Goal: Information Seeking & Learning: Find specific fact

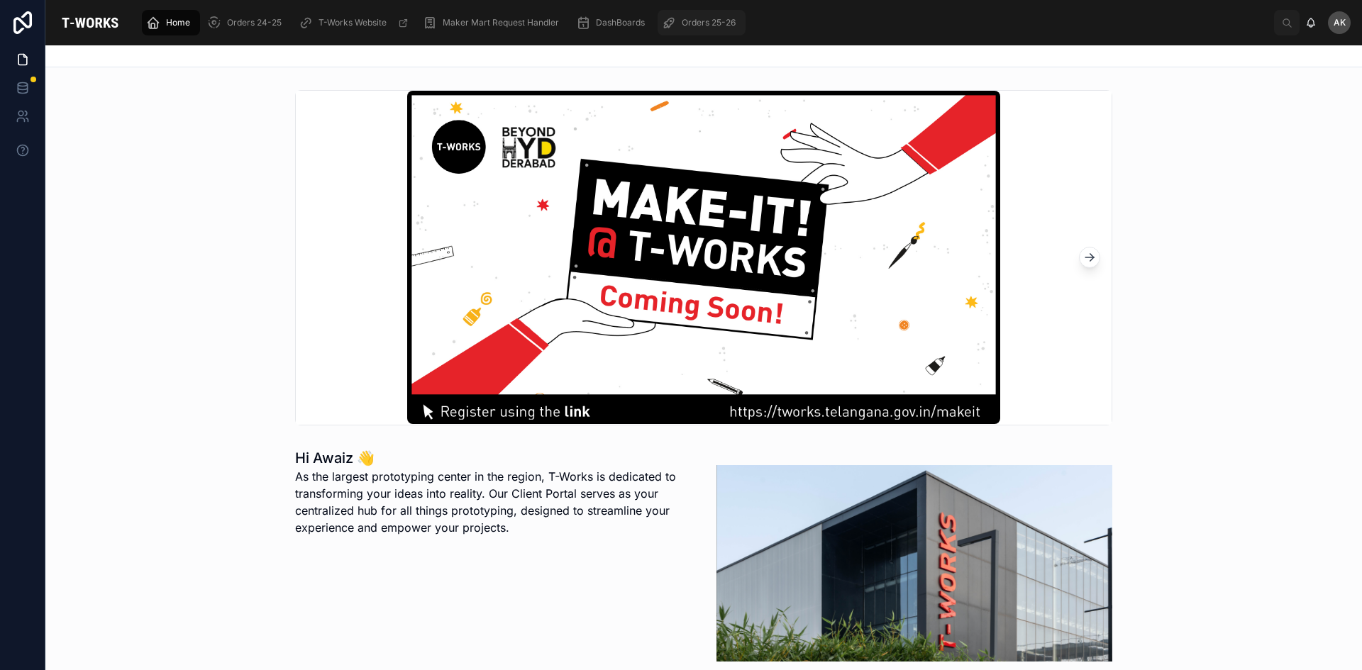
click at [688, 19] on span "Orders 25-26" at bounding box center [709, 22] width 54 height 11
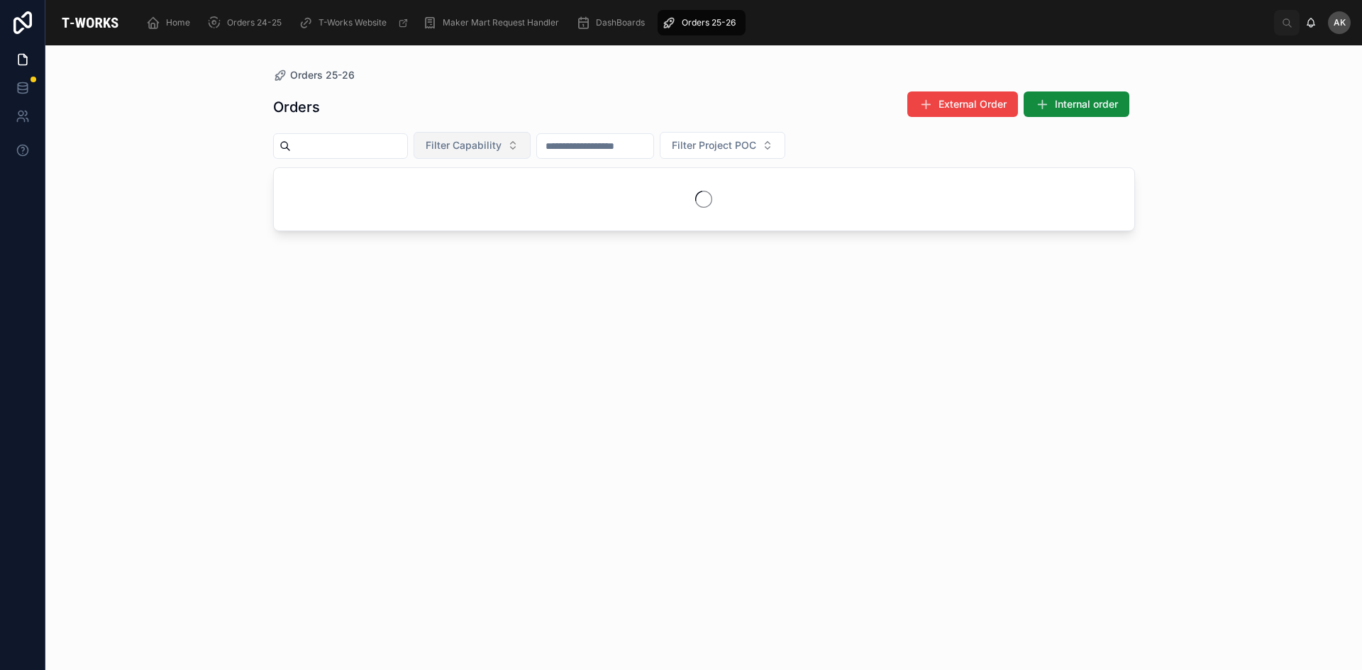
click at [531, 138] on button "Filter Capability" at bounding box center [472, 145] width 117 height 27
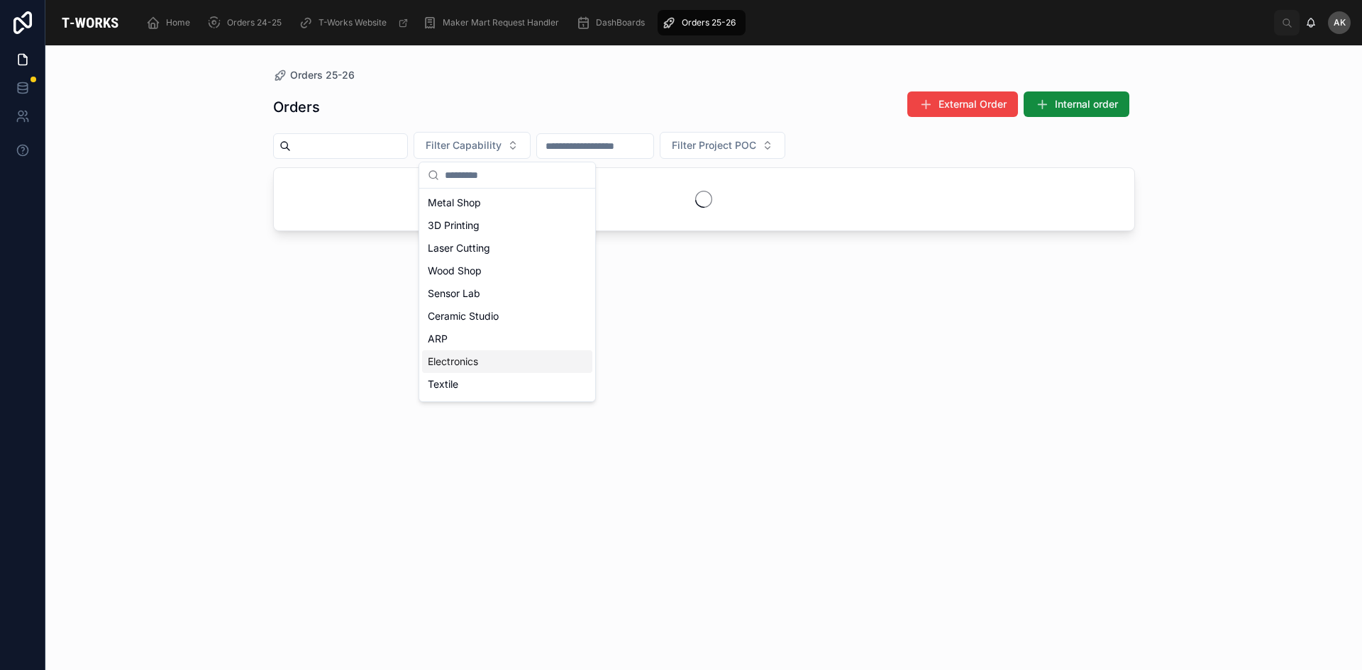
click at [506, 354] on div "Electronics" at bounding box center [507, 361] width 170 height 23
click at [1242, 208] on div "Orders 25-26 Orders External Order Internal order Electronics Filter Project POC" at bounding box center [703, 357] width 1317 height 625
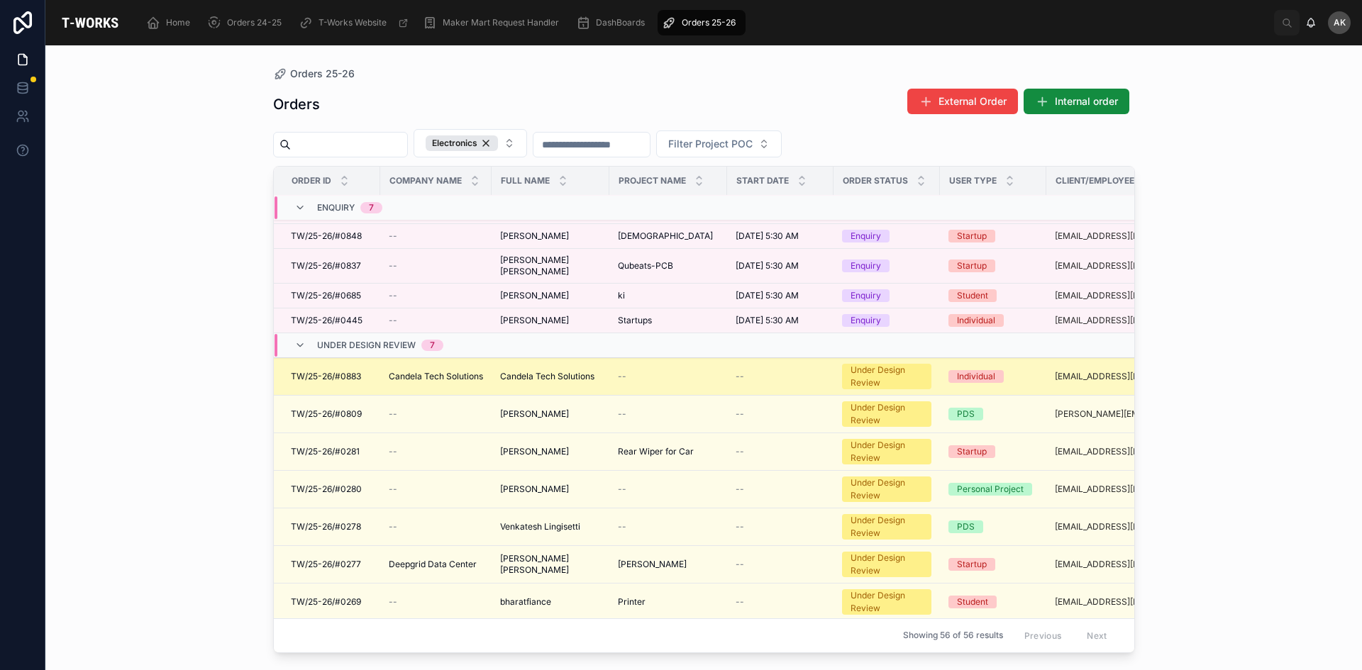
scroll to position [142, 0]
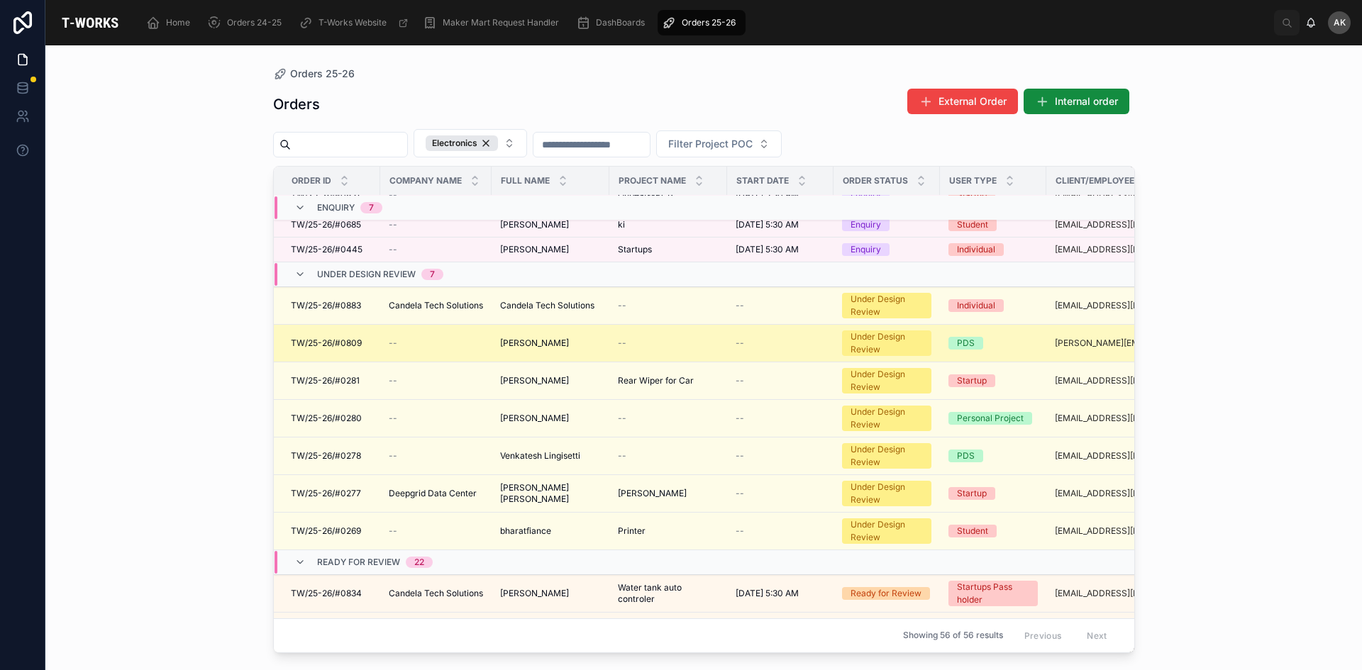
click at [511, 341] on span "[PERSON_NAME]" at bounding box center [534, 343] width 69 height 11
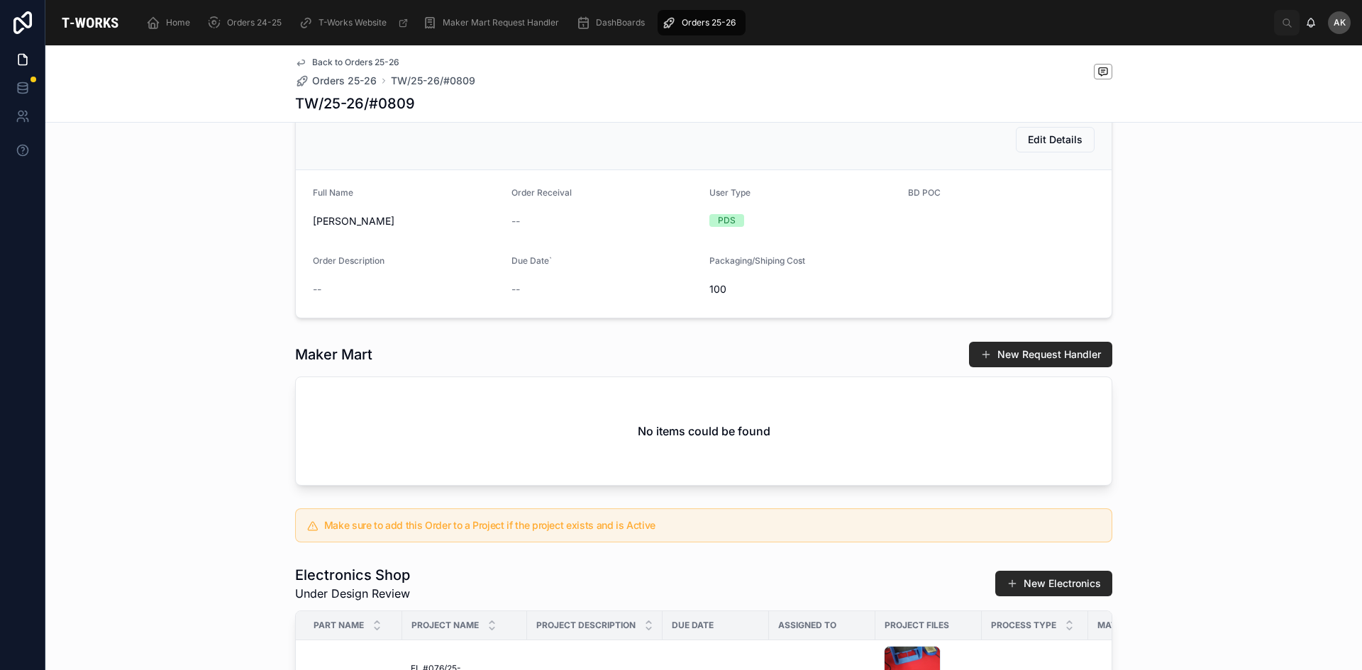
scroll to position [284, 0]
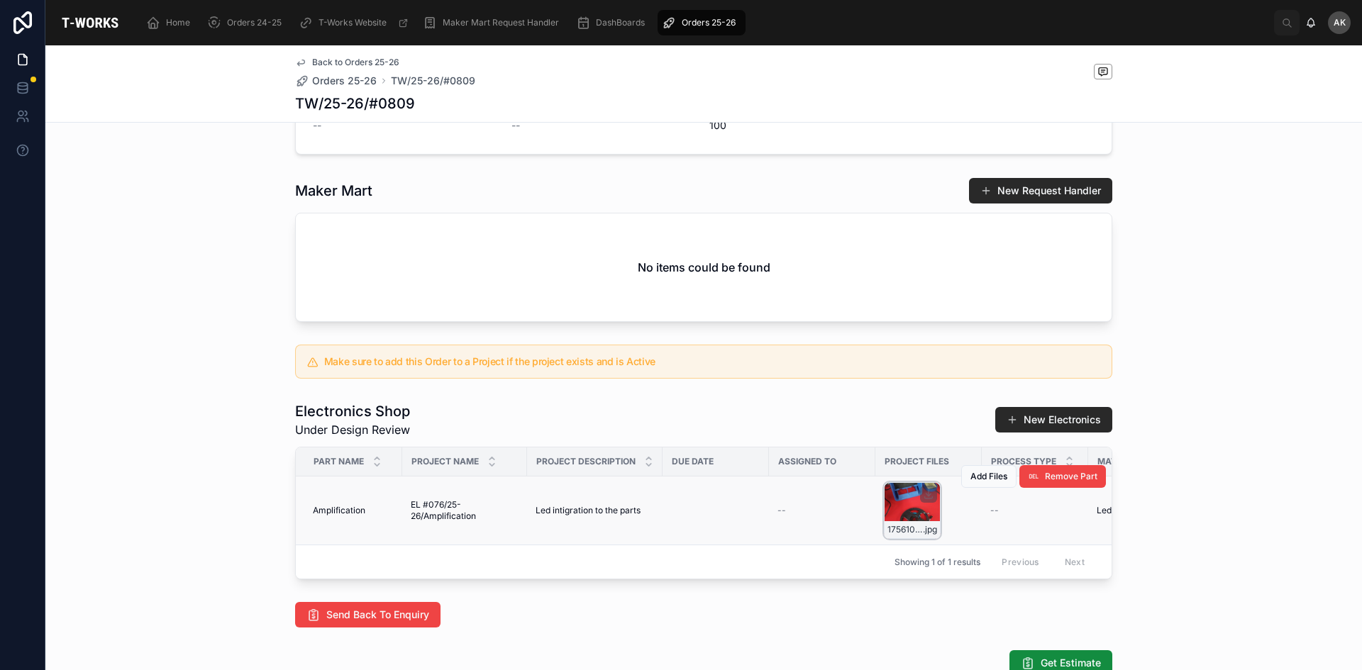
click at [899, 523] on div "17561033633416512900265600925762 .jpg" at bounding box center [912, 510] width 57 height 57
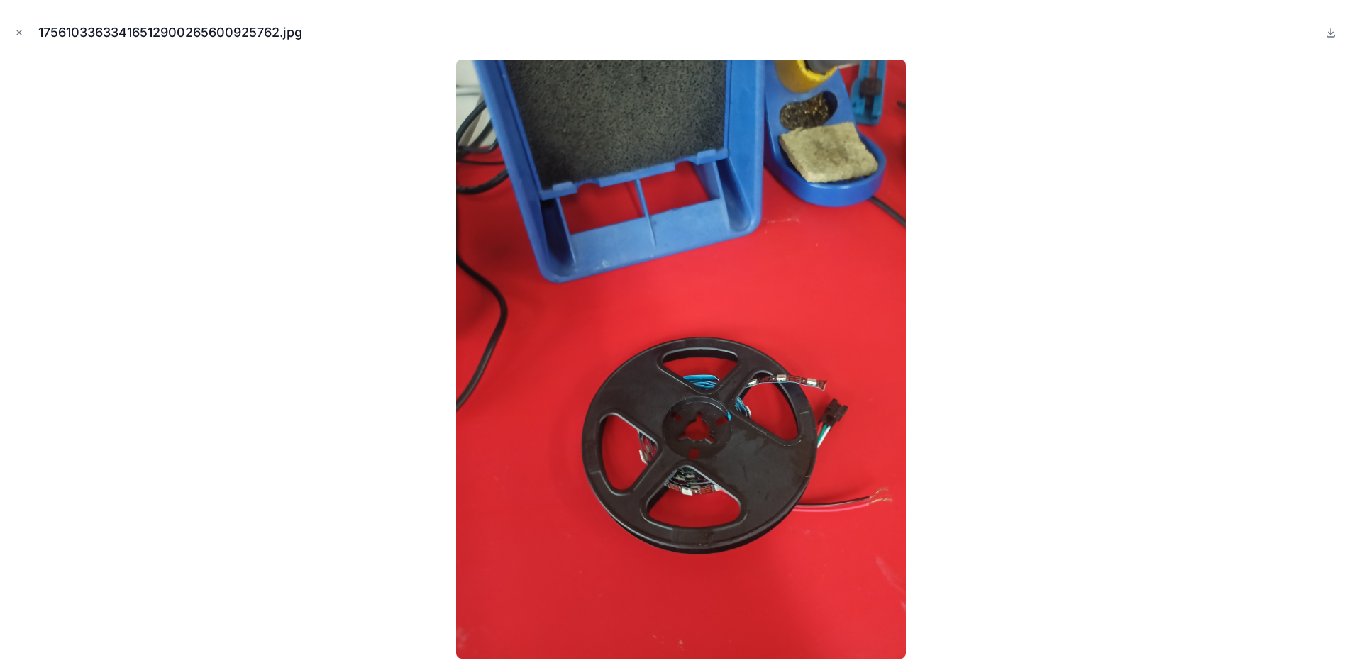
click at [1098, 264] on div at bounding box center [680, 359] width 1339 height 599
click at [23, 37] on icon "Close modal" at bounding box center [19, 33] width 10 height 10
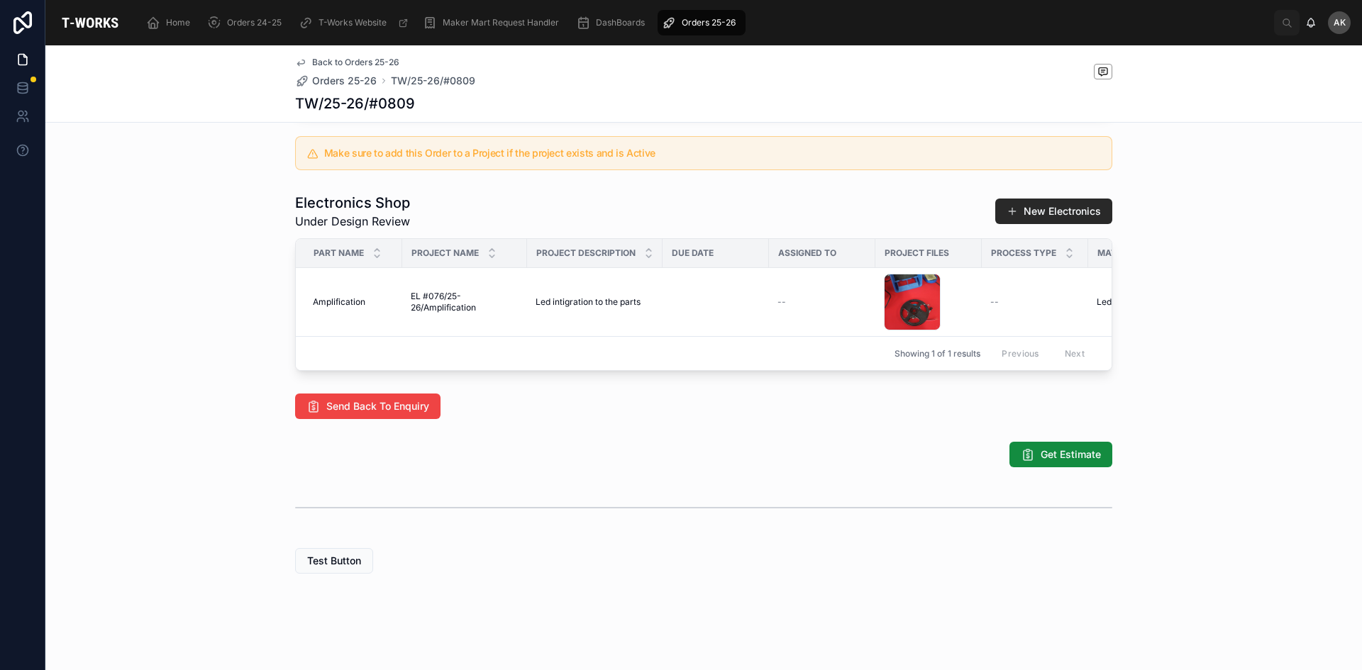
scroll to position [514, 0]
click at [1054, 448] on div "Home Orders 24-25 T-Works Website Maker Mart Request Handler DashBoards Orders …" at bounding box center [703, 335] width 1317 height 670
click at [1050, 451] on span "Get Estimate" at bounding box center [1071, 455] width 60 height 14
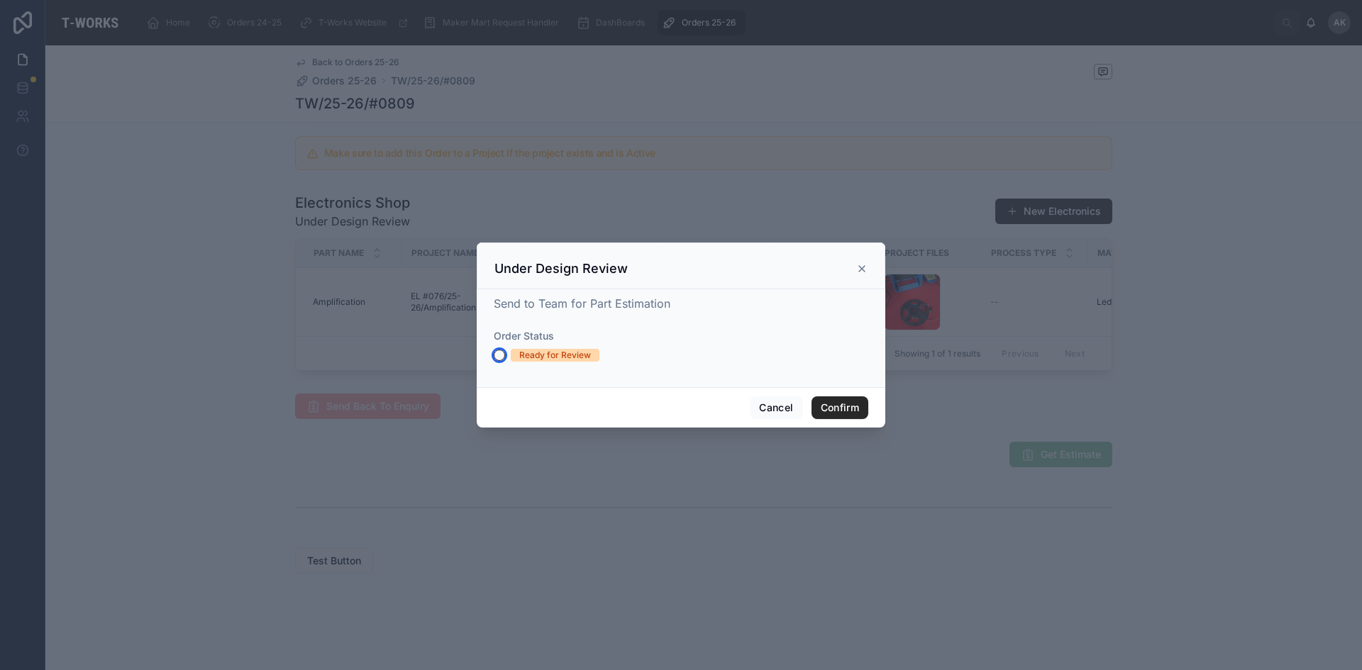
click at [497, 358] on button "Ready for Review" at bounding box center [499, 355] width 11 height 11
click at [836, 408] on button "Confirm" at bounding box center [839, 408] width 57 height 23
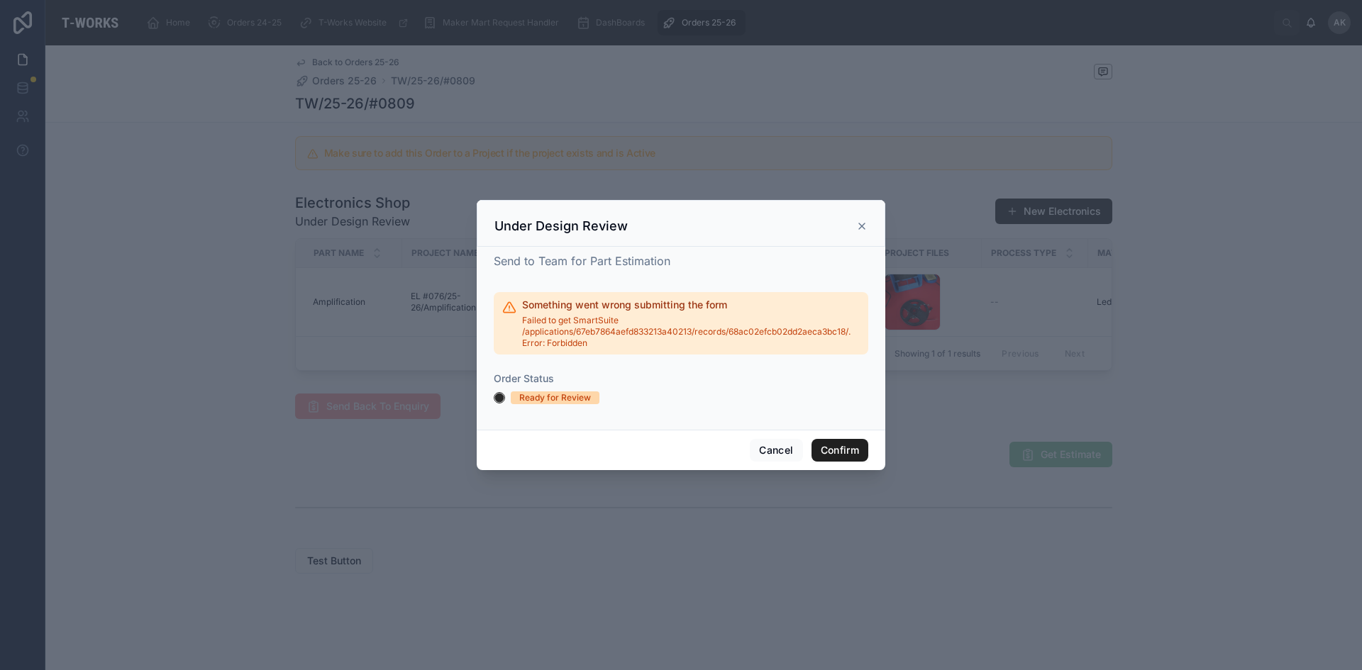
click at [839, 445] on button "Confirm" at bounding box center [839, 450] width 57 height 23
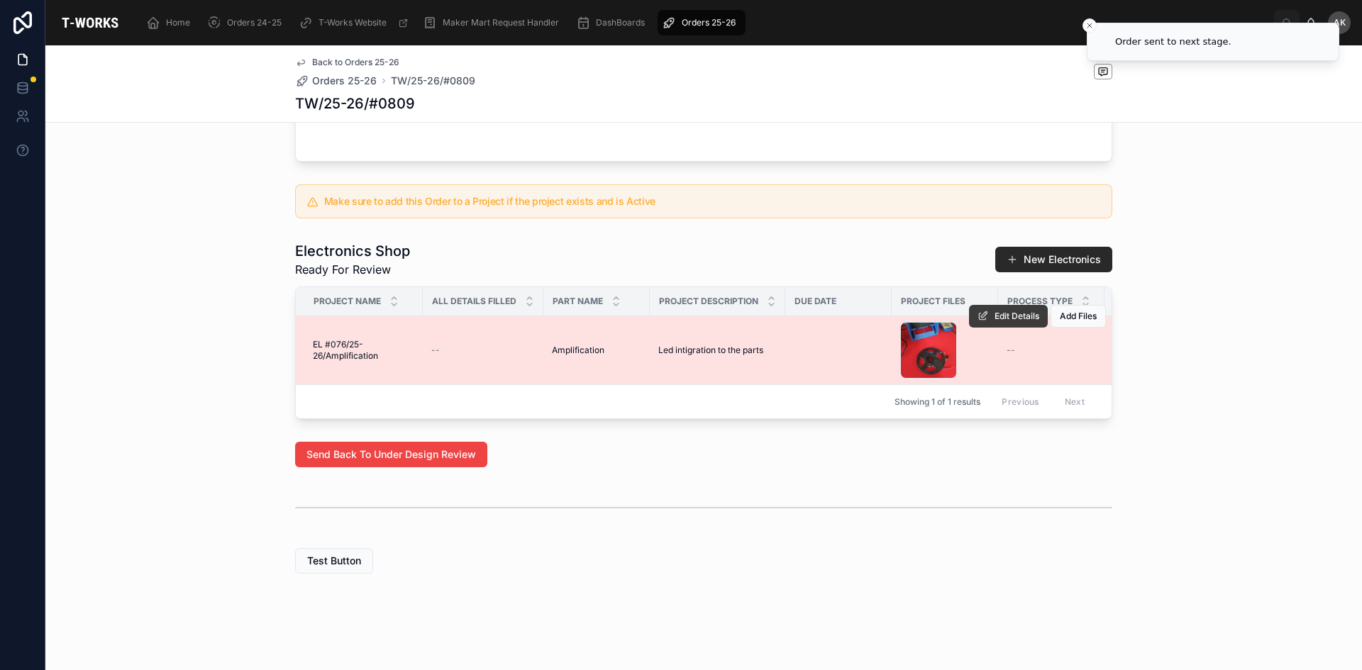
click at [1007, 311] on span "Edit Details" at bounding box center [1016, 316] width 45 height 11
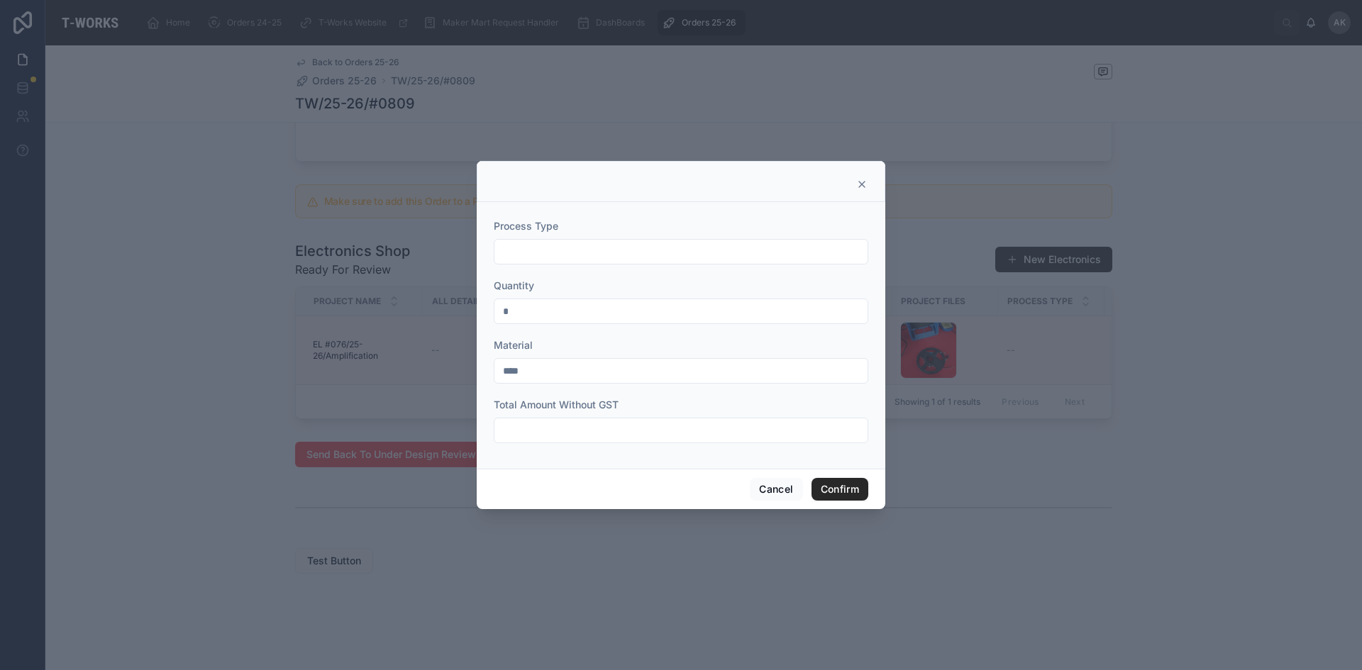
click at [587, 247] on input "text" at bounding box center [680, 252] width 373 height 20
type input "*"
type input "*********"
click at [566, 437] on input "text" at bounding box center [680, 431] width 373 height 20
type input "*"
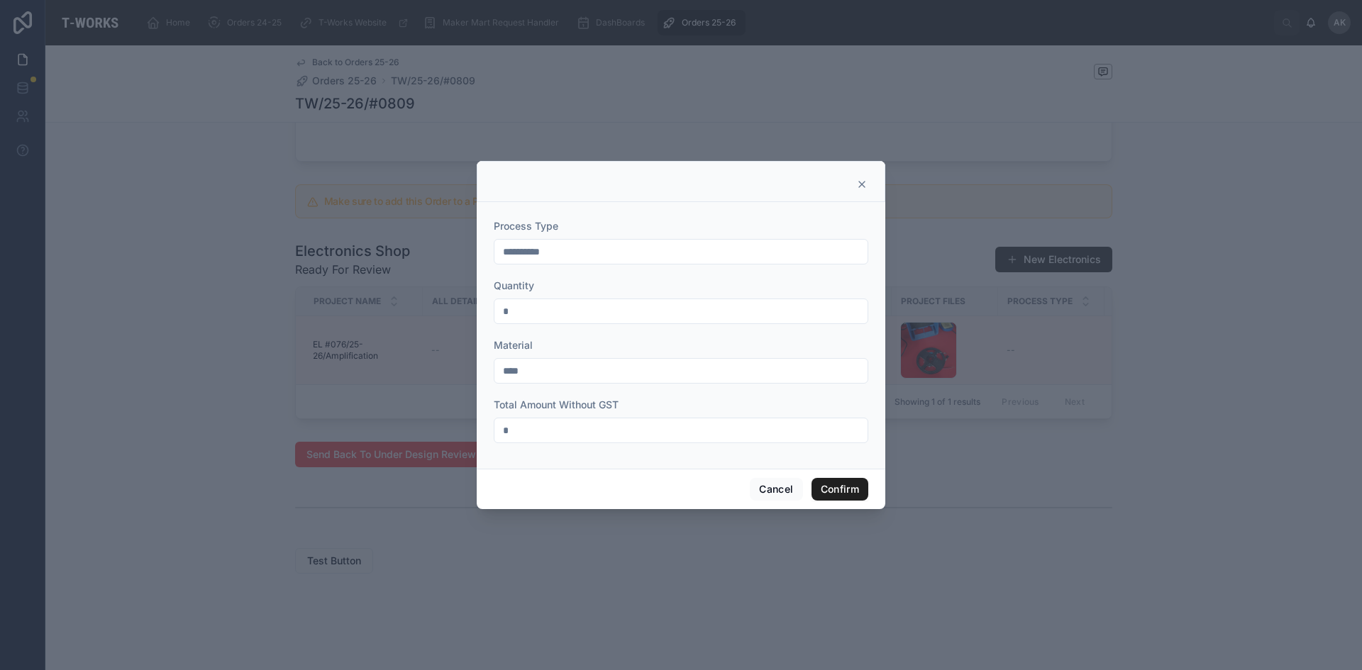
click at [850, 497] on button "Confirm" at bounding box center [839, 489] width 57 height 23
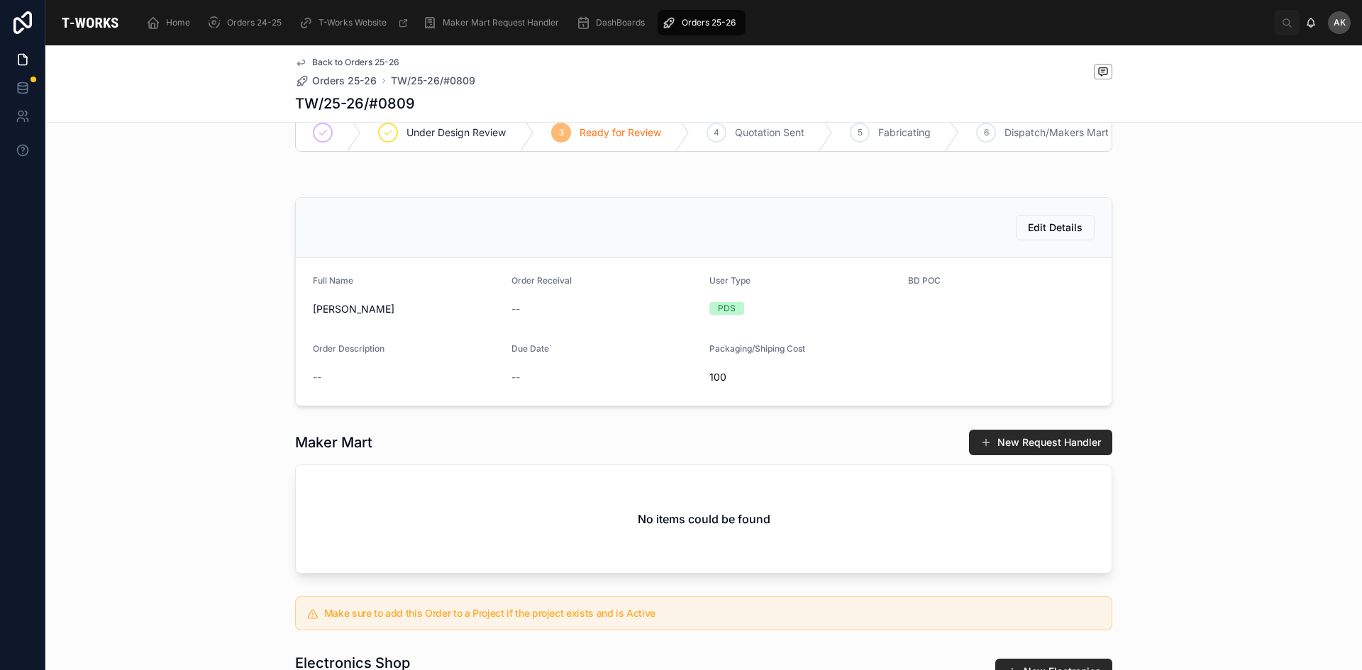
scroll to position [0, 0]
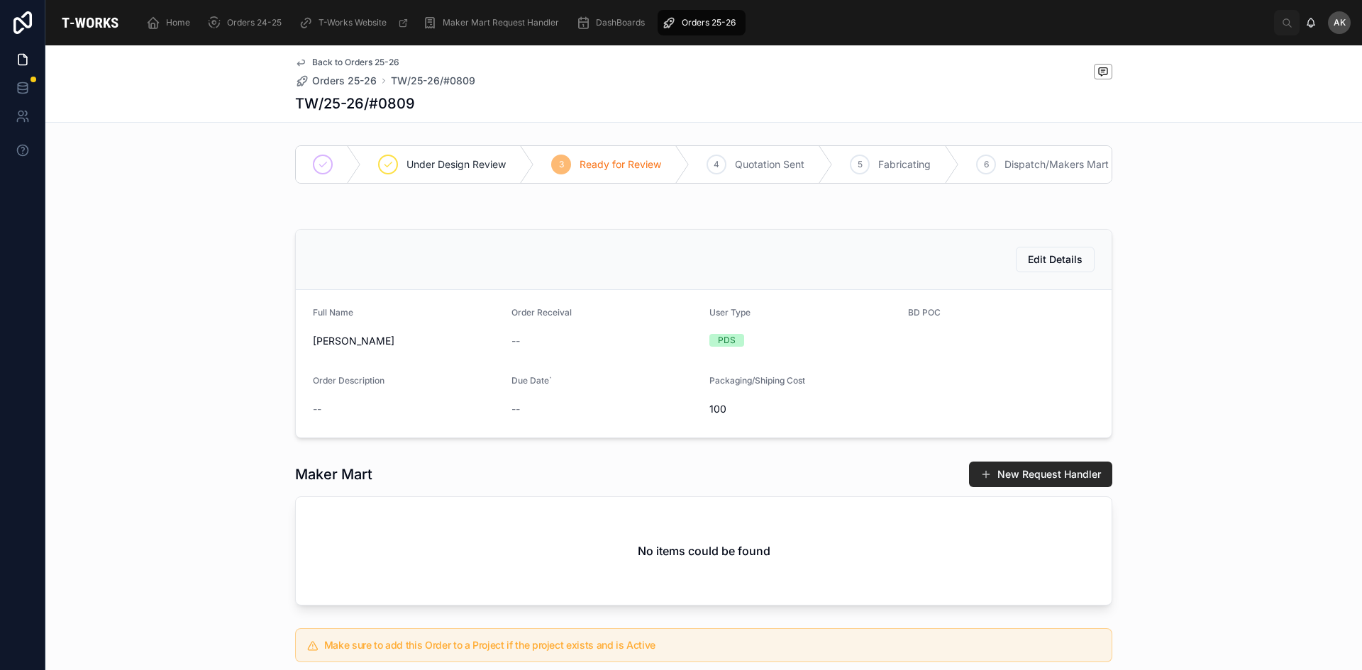
click at [719, 26] on span "Orders 25-26" at bounding box center [709, 22] width 54 height 11
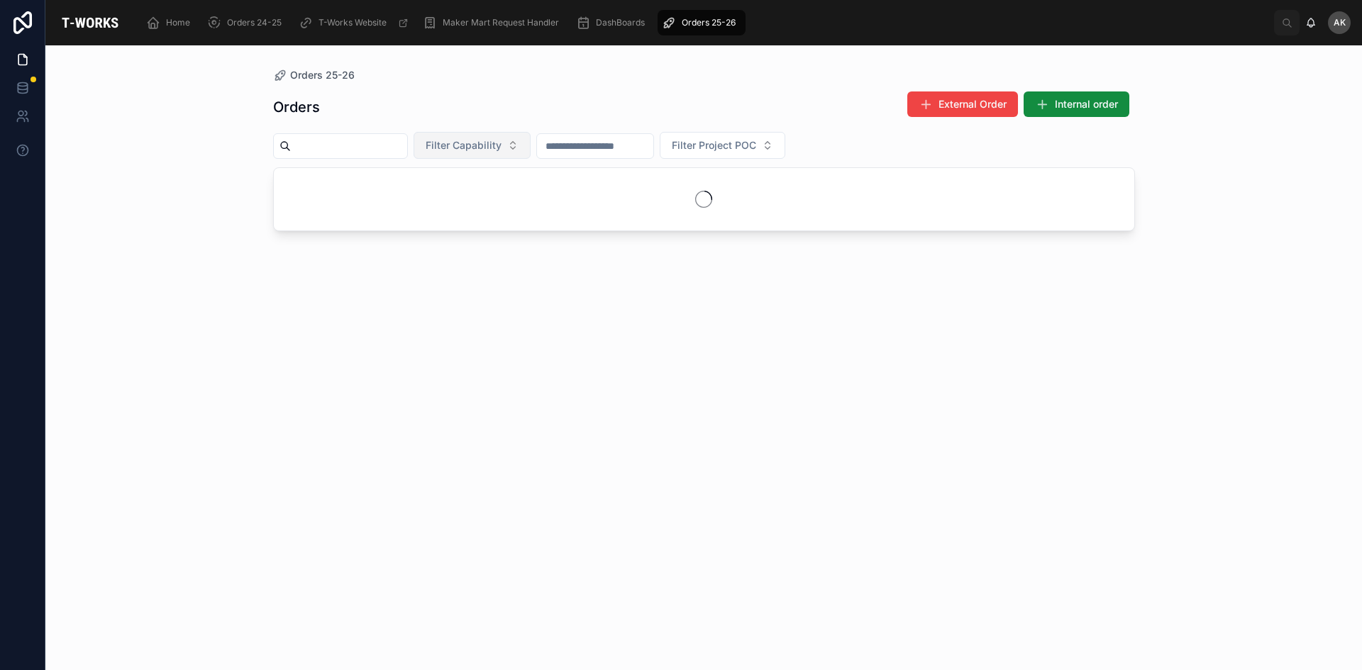
click at [531, 145] on button "Filter Capability" at bounding box center [472, 145] width 117 height 27
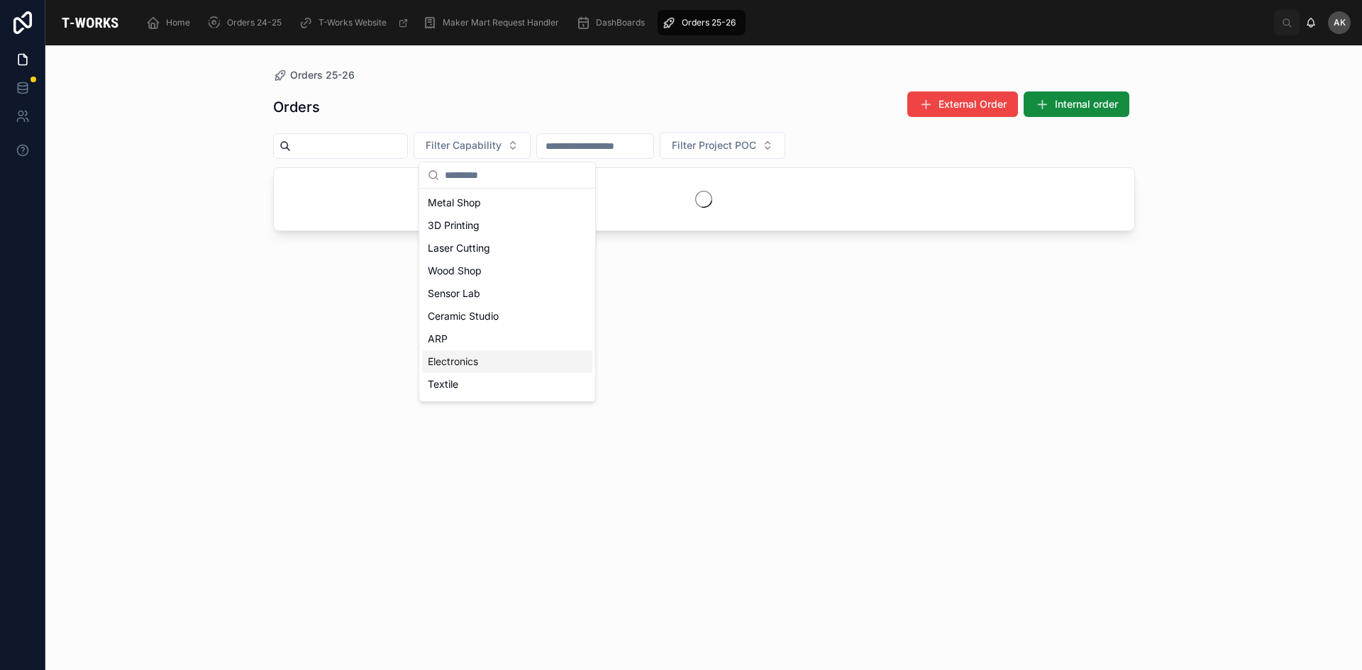
click at [475, 364] on div "Electronics" at bounding box center [507, 361] width 170 height 23
click at [1247, 301] on div "Orders 25-26 Orders External Order Internal order Electronics Filter Project POC" at bounding box center [703, 357] width 1317 height 625
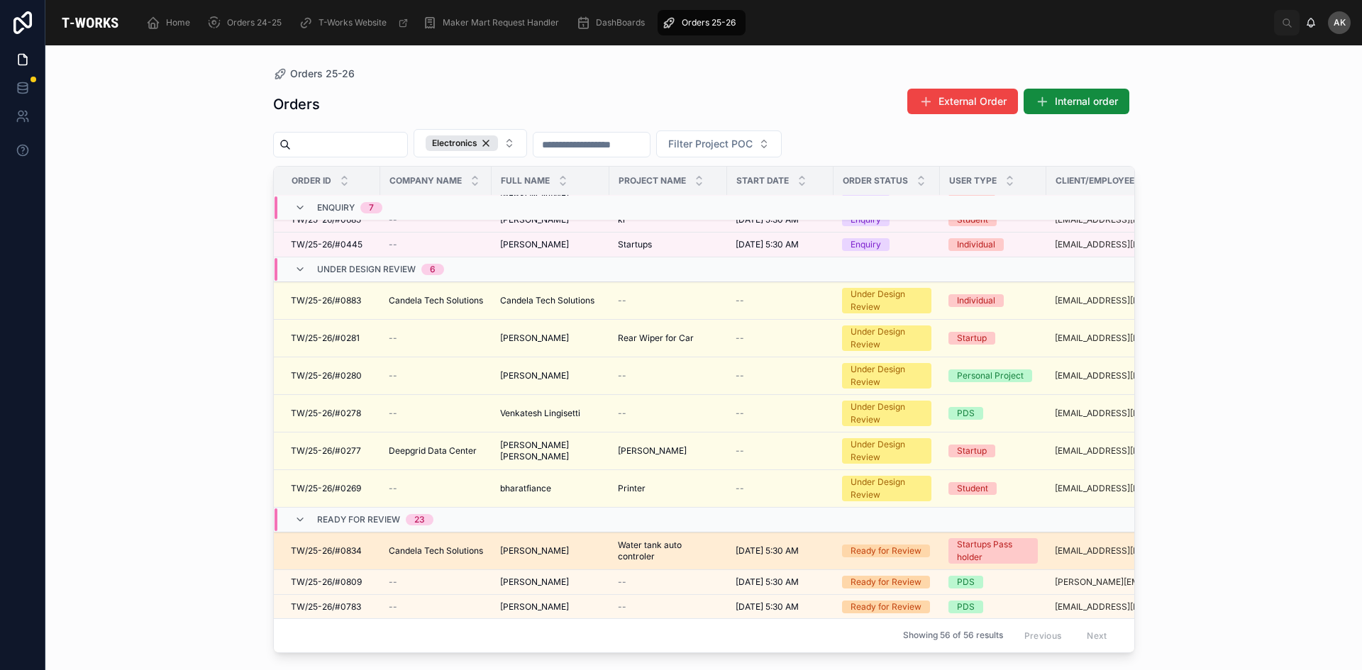
scroll to position [142, 0]
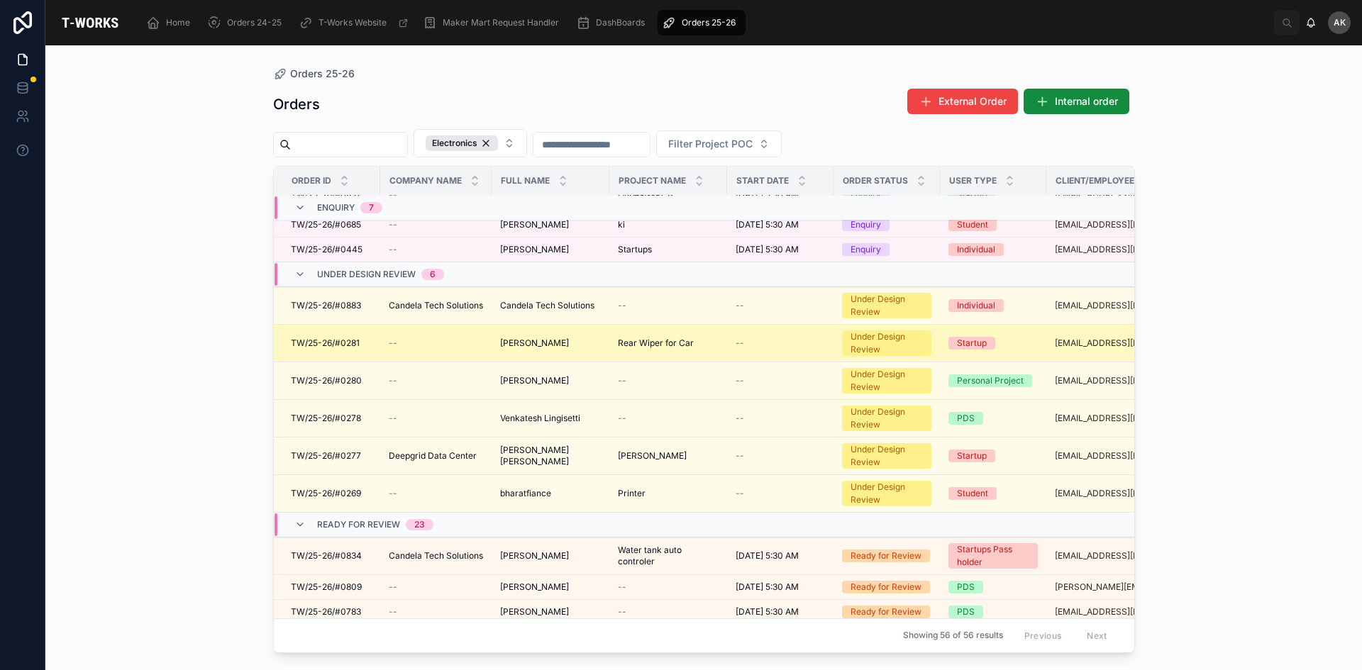
click at [572, 337] on td "[PERSON_NAME] [PERSON_NAME]" at bounding box center [551, 344] width 118 height 38
click at [643, 339] on span "Rear Wiper for Car" at bounding box center [656, 343] width 76 height 11
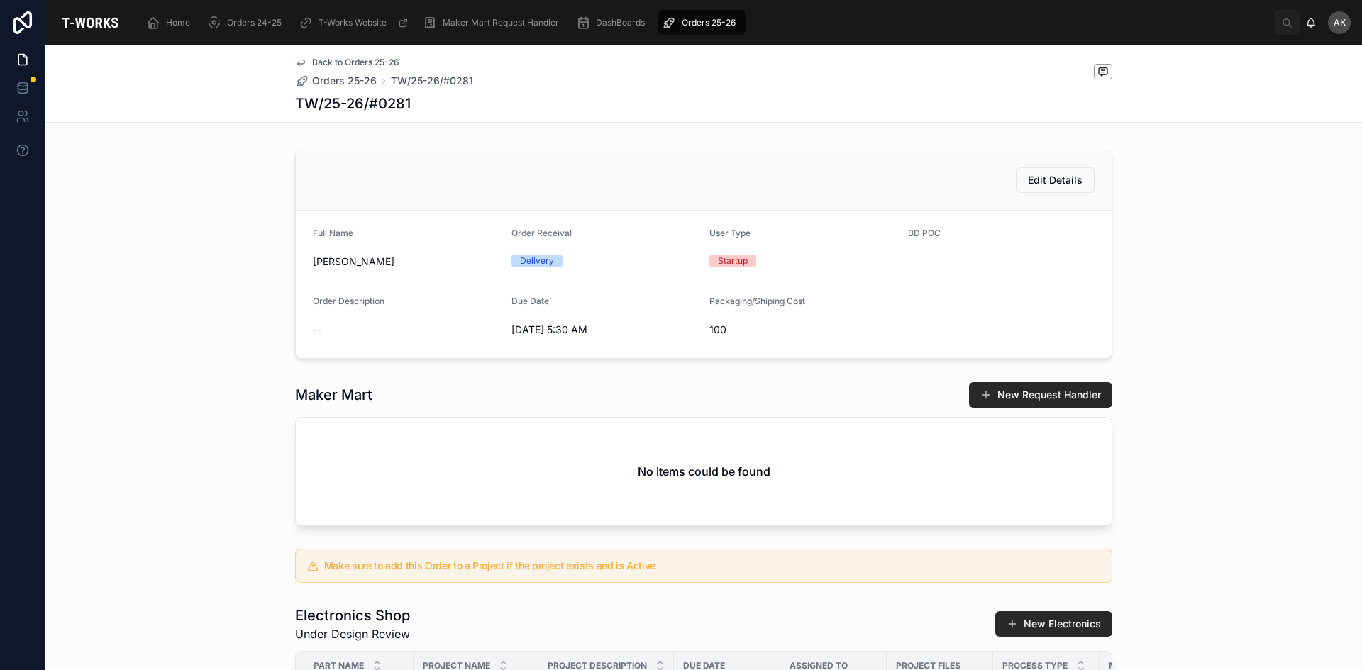
scroll to position [426, 0]
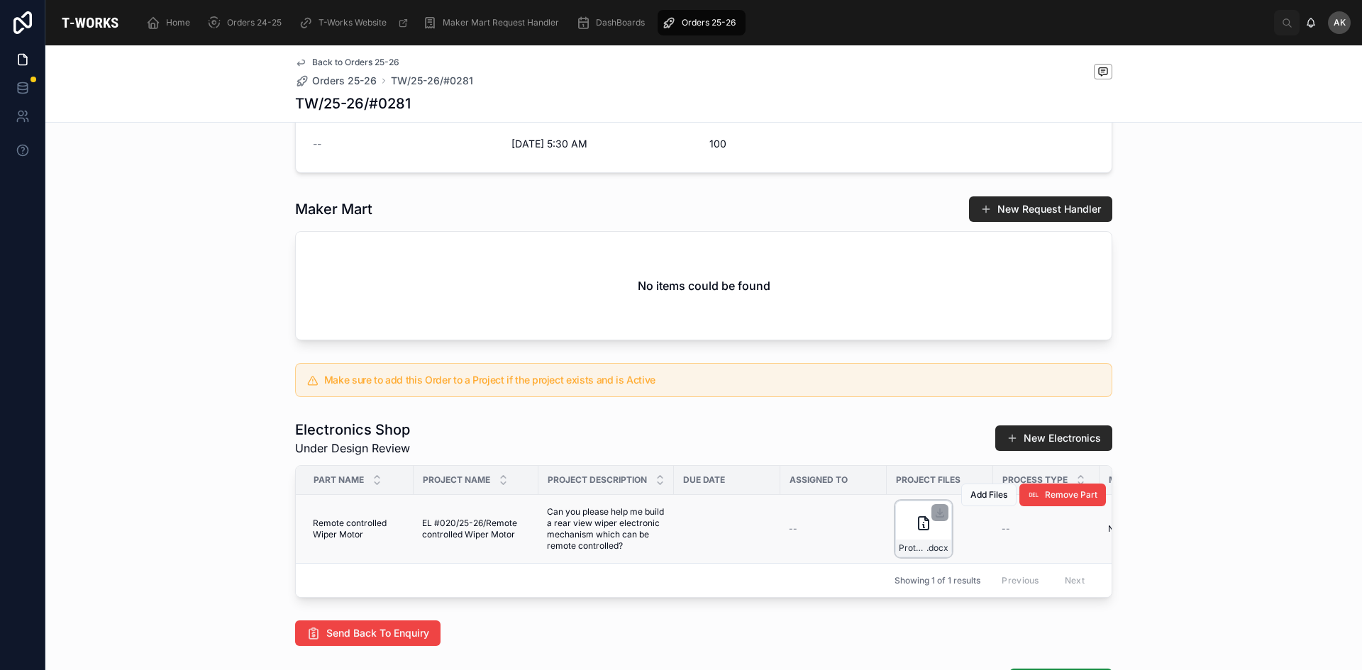
click at [908, 528] on div "Prototype .docx" at bounding box center [923, 529] width 57 height 57
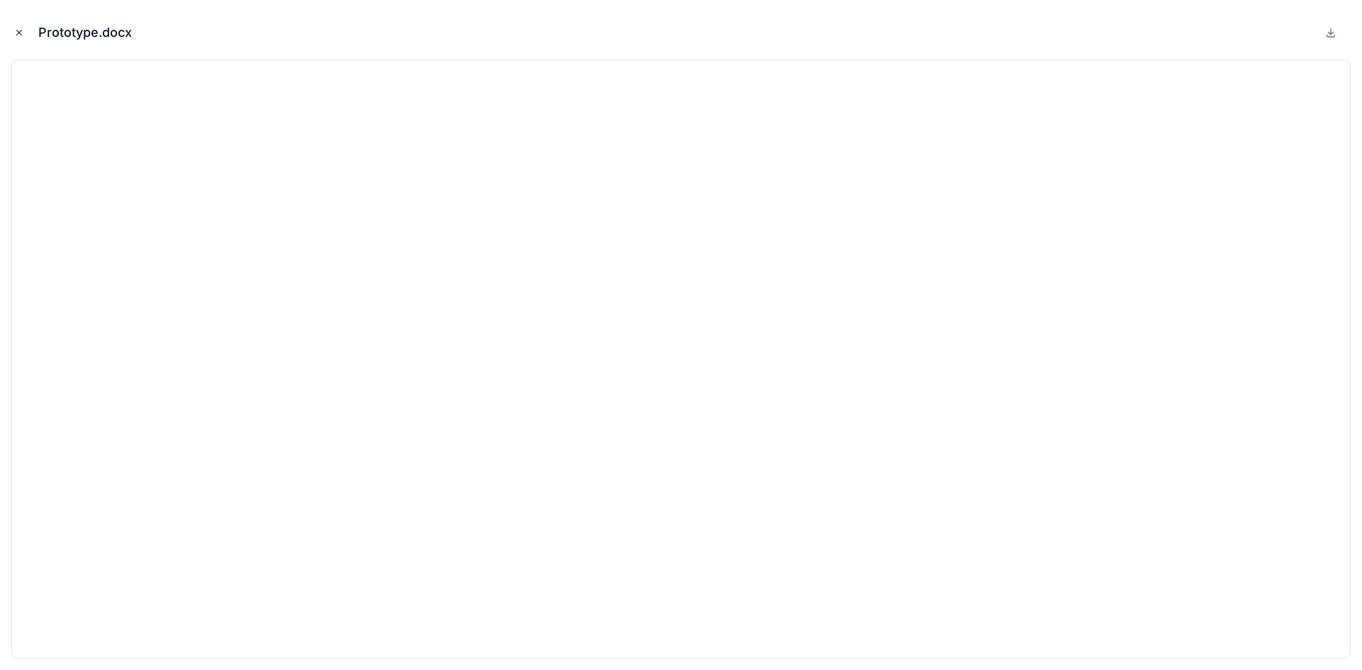
click at [17, 35] on icon "Close modal" at bounding box center [19, 33] width 10 height 10
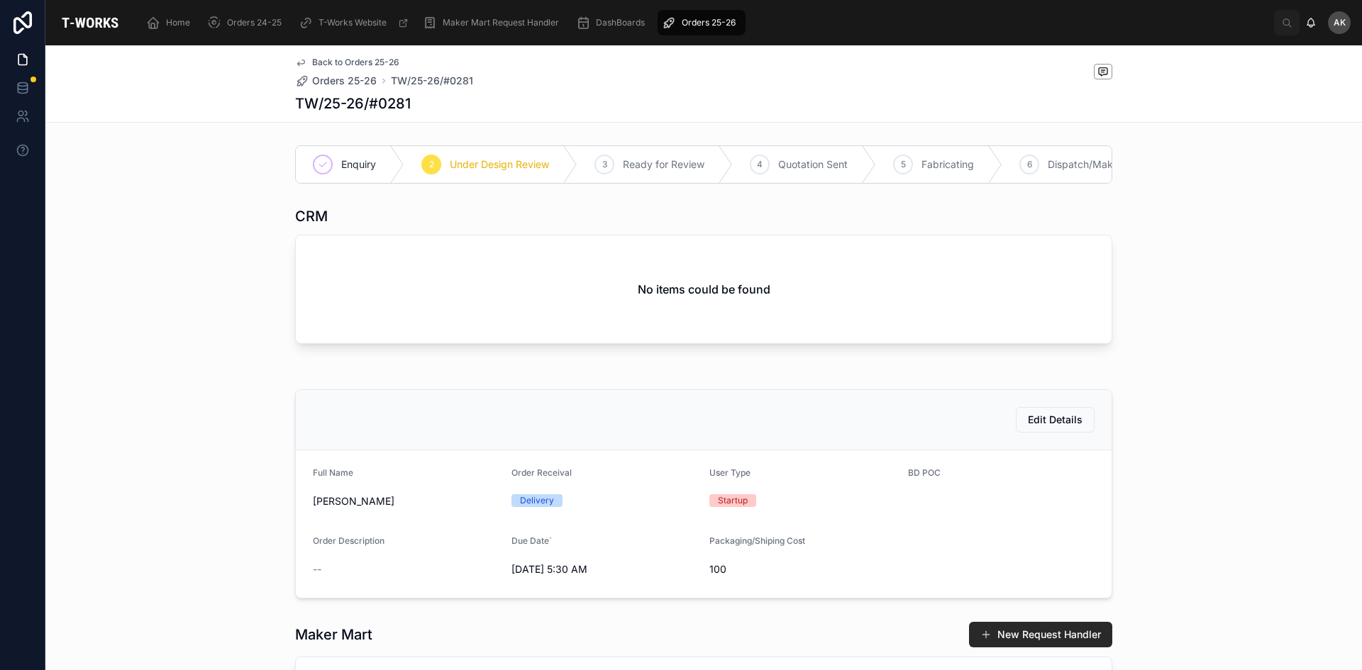
click at [720, 21] on span "Orders 25-26" at bounding box center [709, 22] width 54 height 11
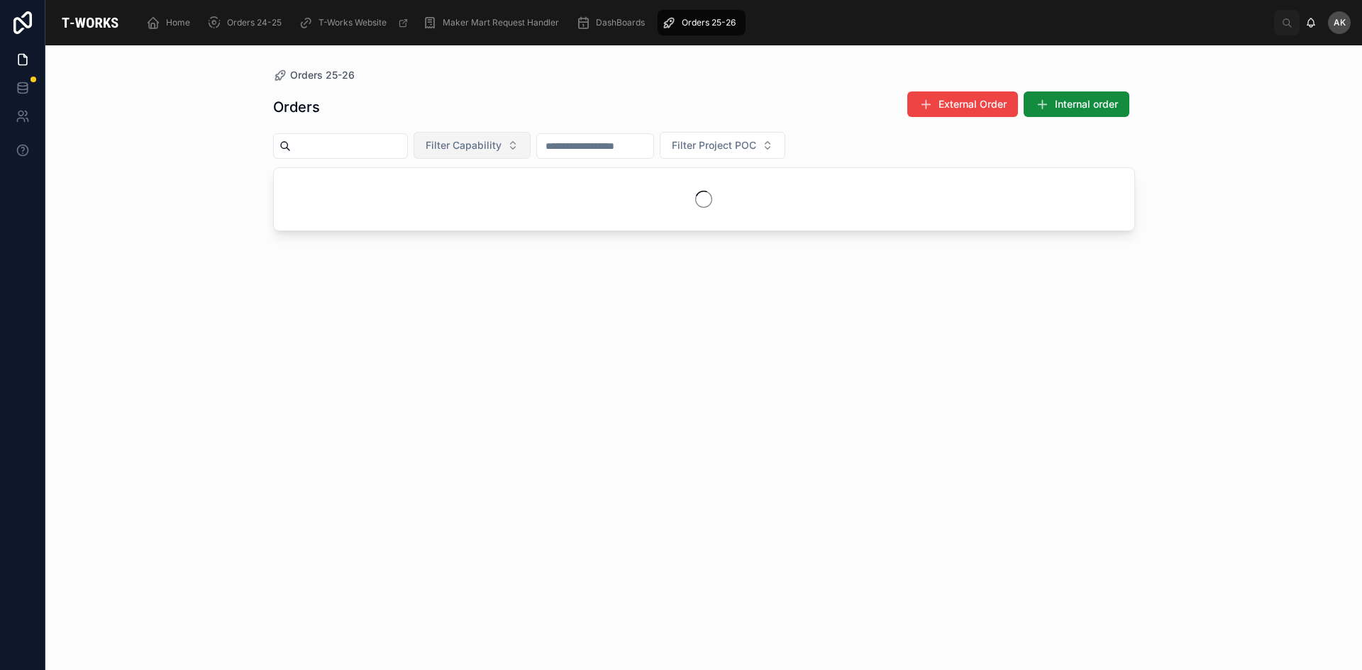
click at [501, 145] on span "Filter Capability" at bounding box center [464, 145] width 76 height 14
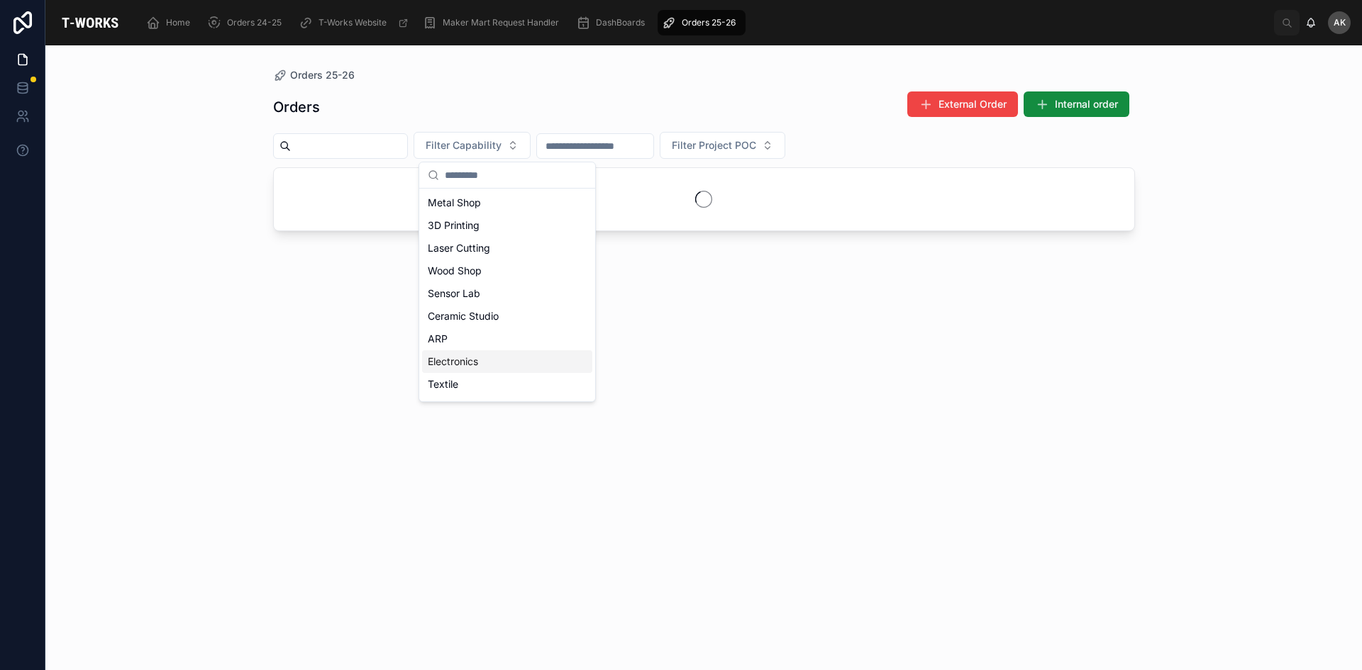
click at [512, 357] on div "Electronics" at bounding box center [507, 361] width 170 height 23
click at [1238, 319] on div "Orders 25-26 Orders External Order Internal order Electronics Filter Project POC" at bounding box center [703, 357] width 1317 height 625
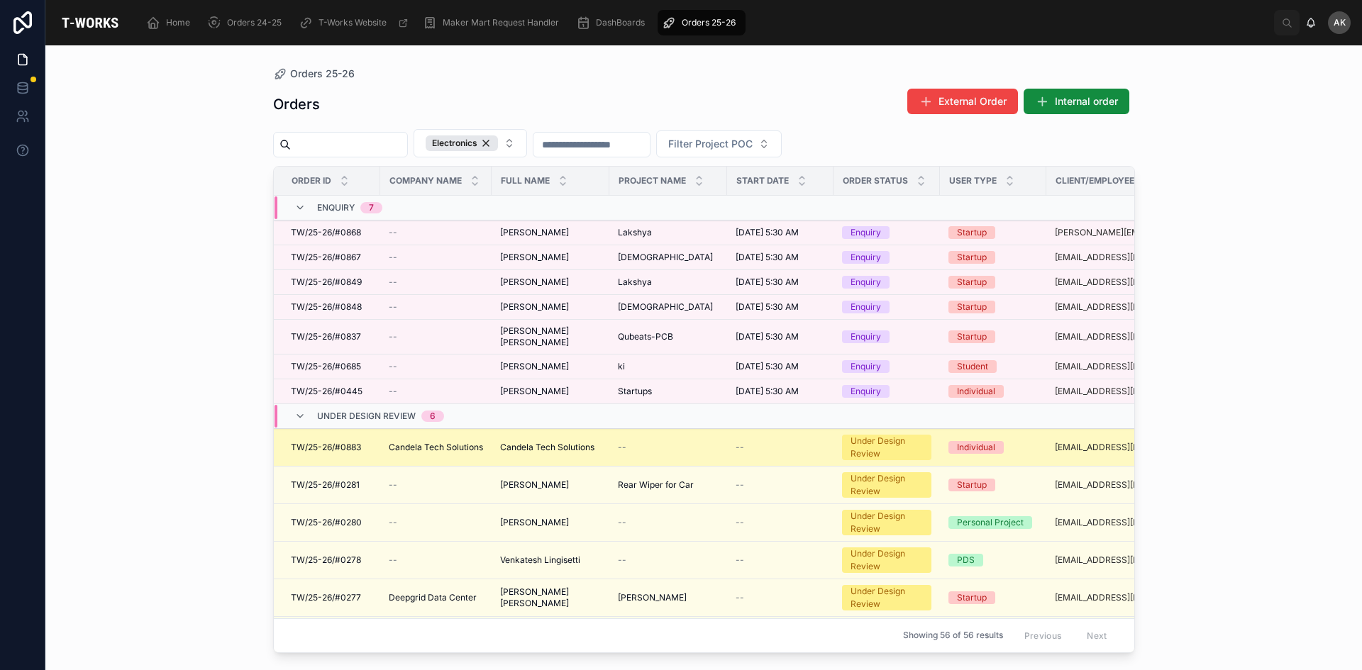
click at [558, 446] on span "Candela Tech Solutions" at bounding box center [547, 447] width 94 height 11
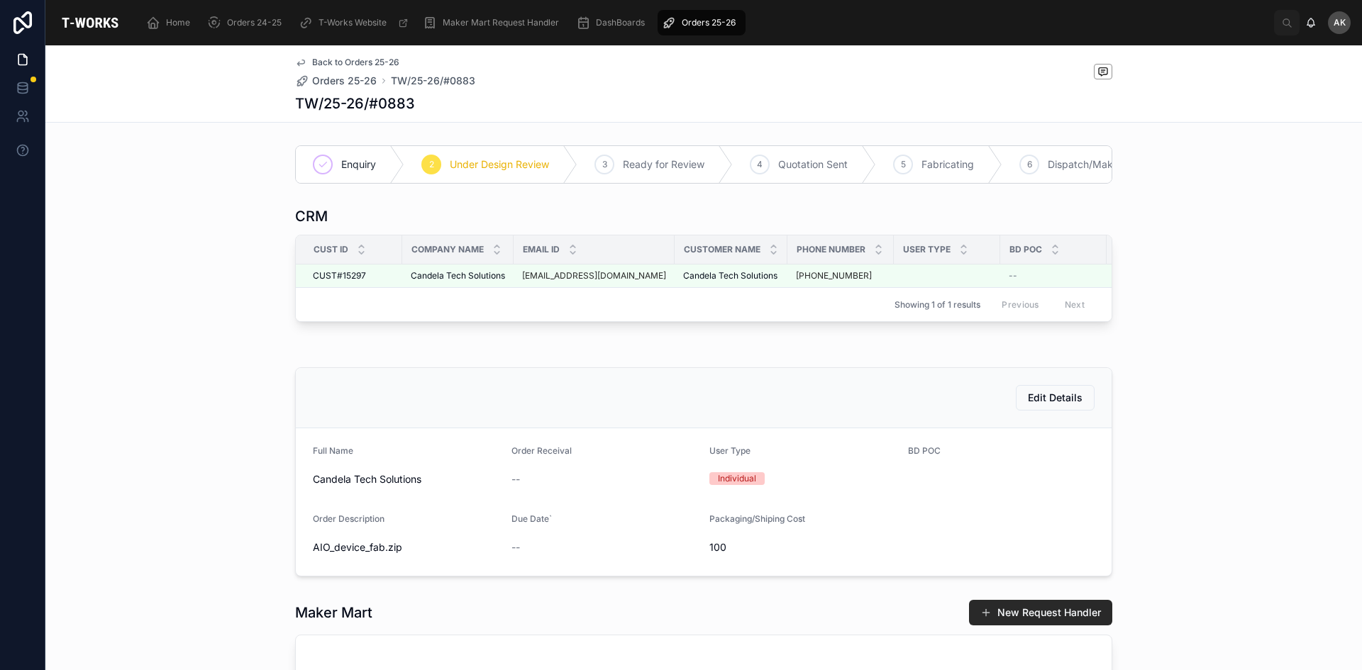
click at [667, 11] on div "Orders 25-26" at bounding box center [701, 22] width 79 height 23
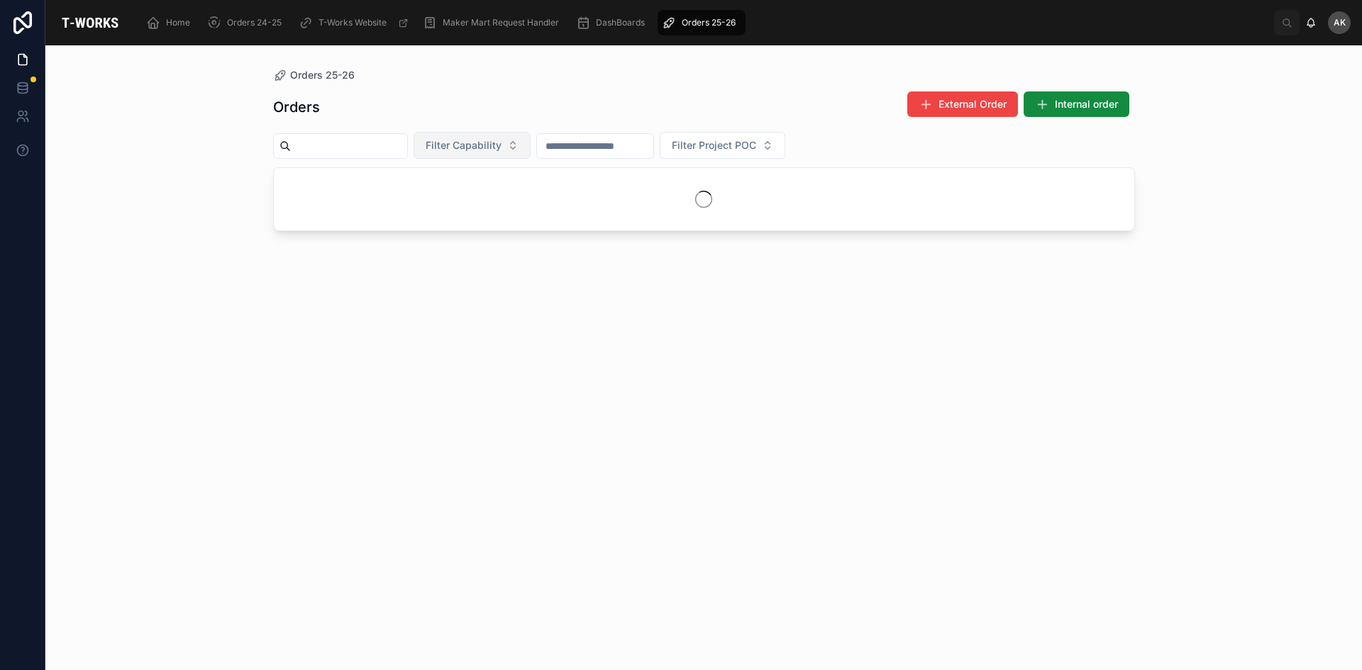
click at [501, 151] on span "Filter Capability" at bounding box center [464, 145] width 76 height 14
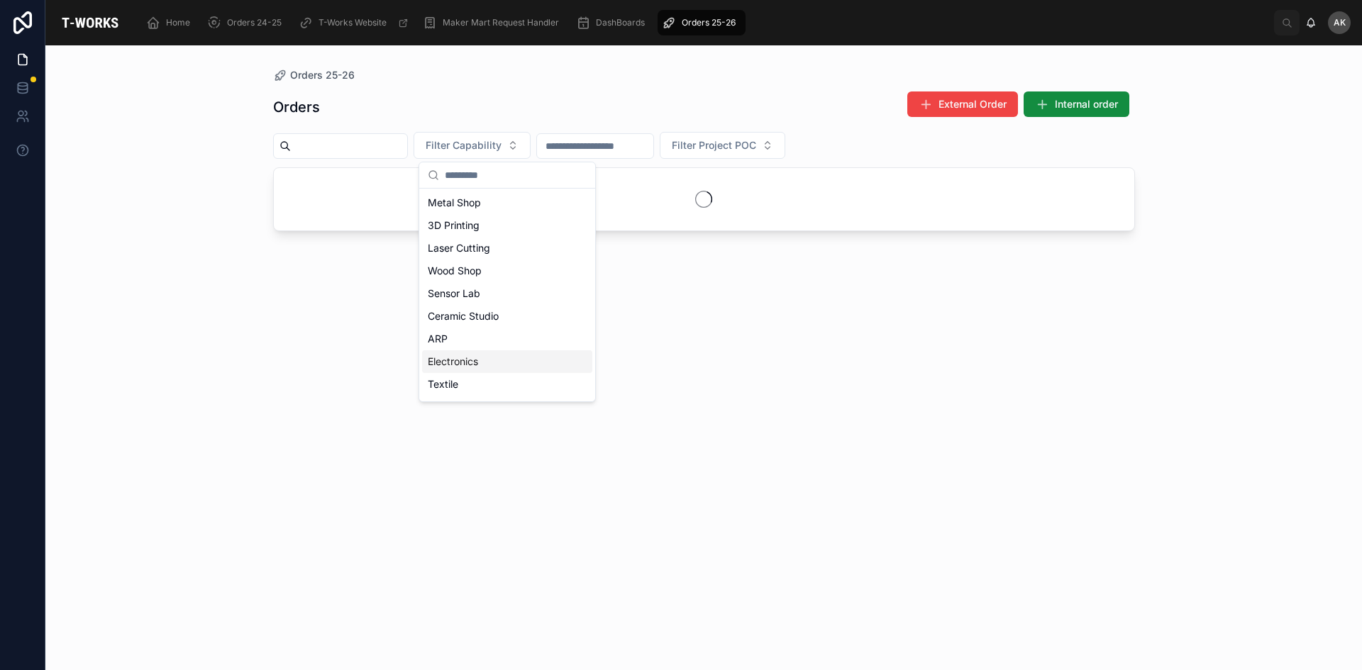
click at [514, 355] on div "Electronics" at bounding box center [507, 361] width 170 height 23
click at [1304, 359] on div "Orders 25-26 Orders External Order Internal order Electronics Filter Project POC" at bounding box center [703, 357] width 1317 height 625
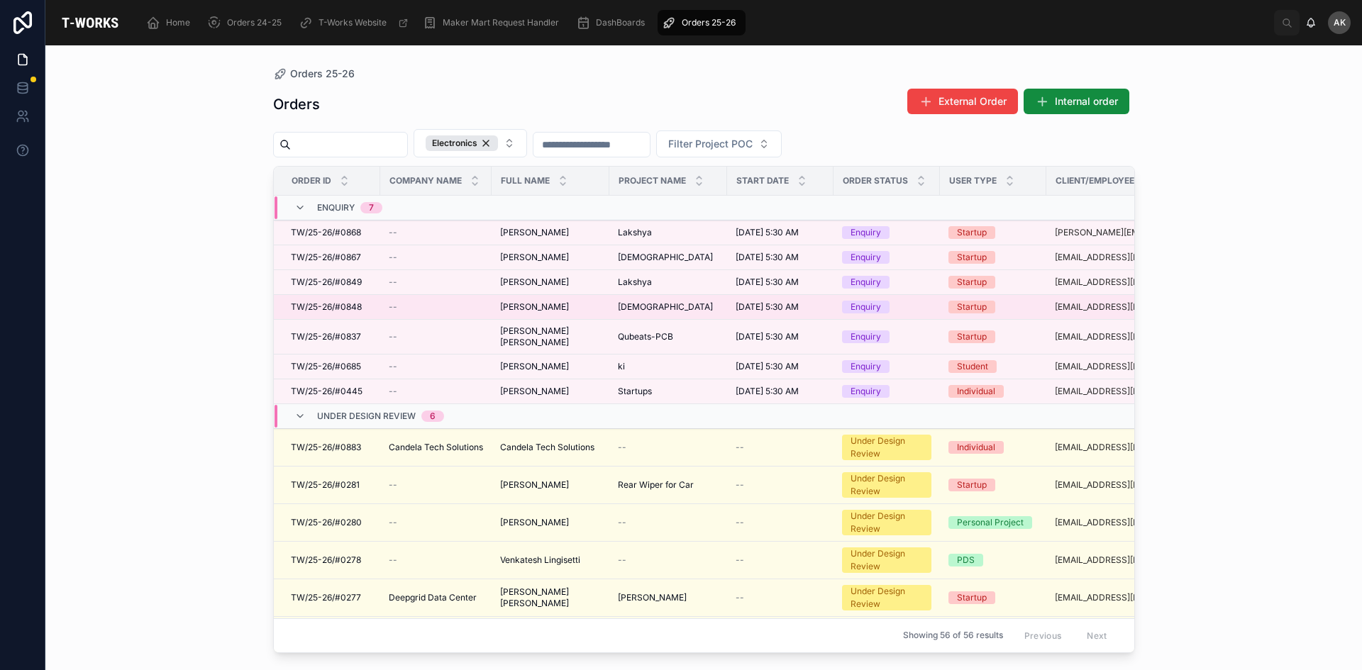
click at [569, 302] on span "[PERSON_NAME]" at bounding box center [534, 306] width 69 height 11
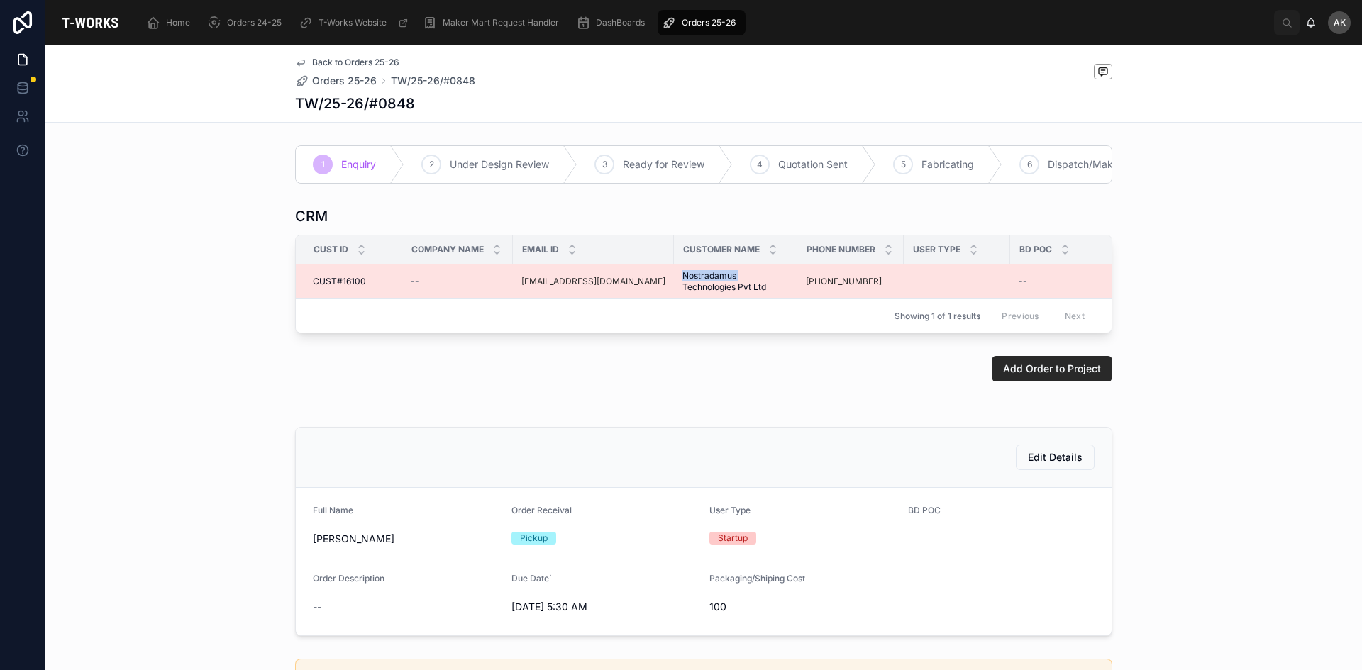
drag, startPoint x: 667, startPoint y: 284, endPoint x: 754, endPoint y: 283, distance: 86.5
click at [754, 283] on span "Nostradamus Technologies Pvt Ltd" at bounding box center [735, 281] width 106 height 23
copy span "Nostradamus"
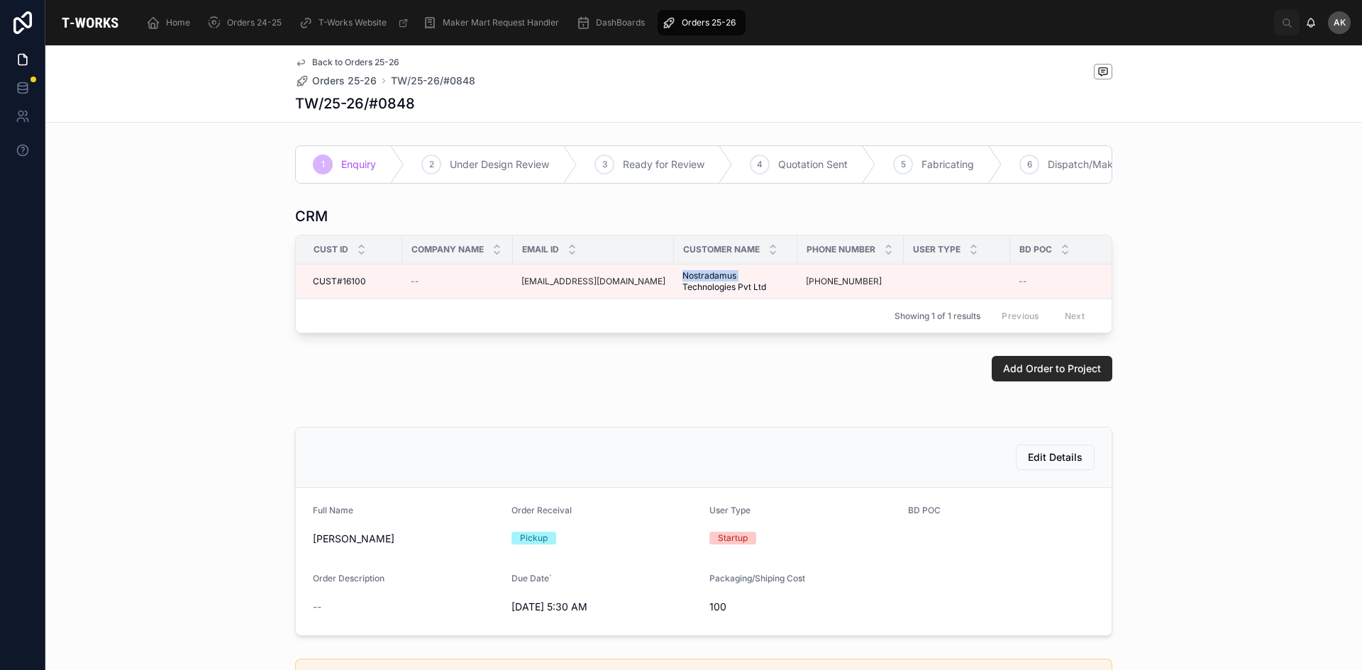
click at [704, 16] on div "Orders 25-26" at bounding box center [701, 22] width 79 height 23
